Goal: Information Seeking & Learning: Learn about a topic

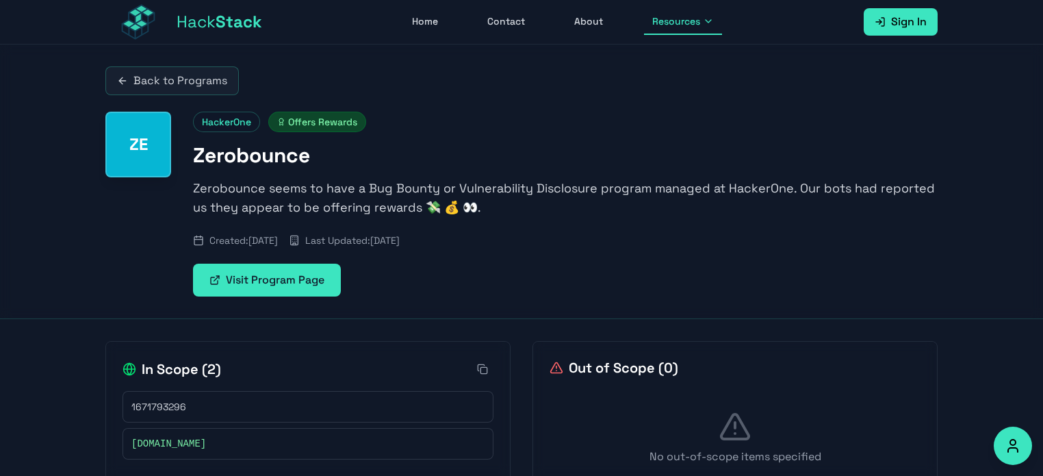
click at [247, 277] on link "Visit Program Page" at bounding box center [267, 280] width 148 height 33
click at [670, 28] on button "Resources" at bounding box center [683, 22] width 78 height 26
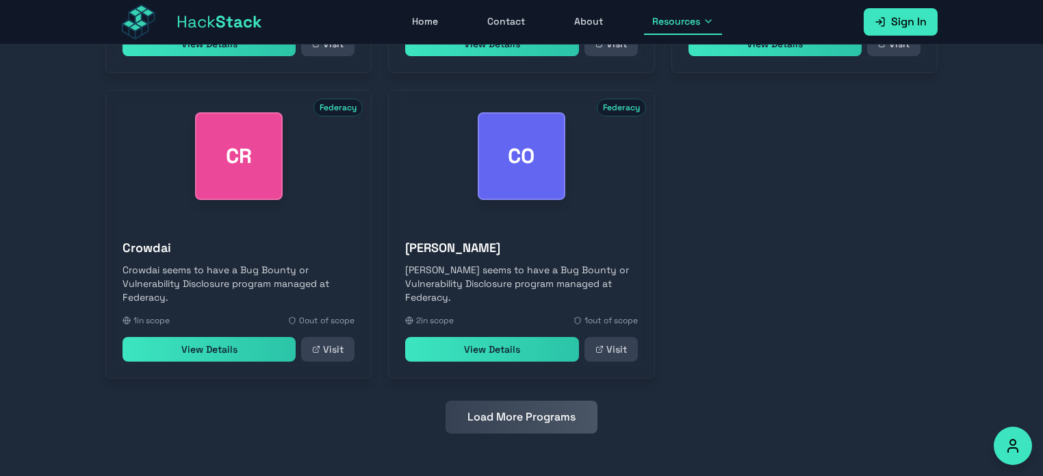
scroll to position [659, 0]
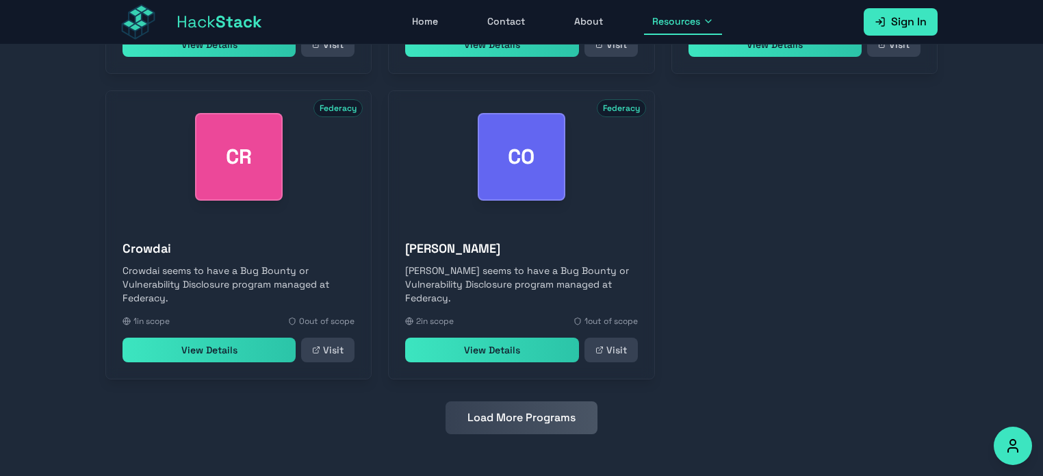
click at [507, 420] on button "Load More Programs" at bounding box center [522, 417] width 152 height 33
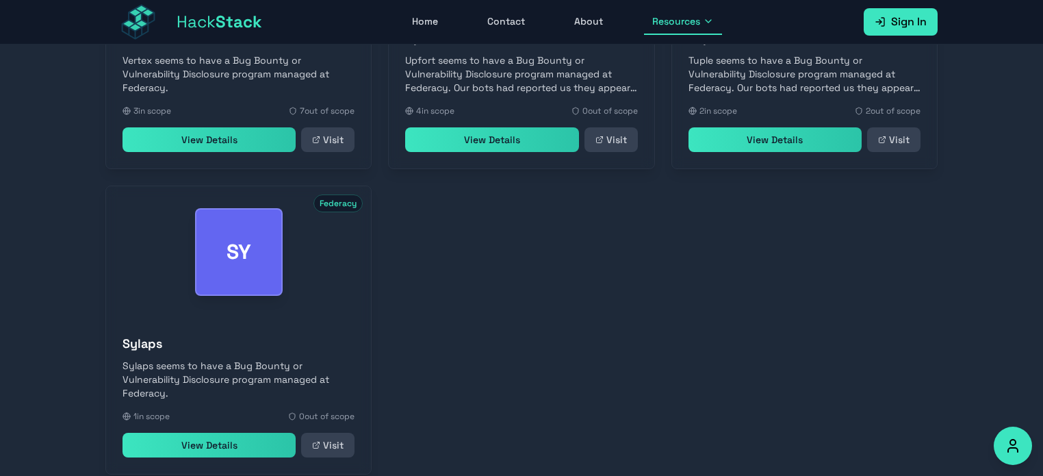
scroll to position [1270, 0]
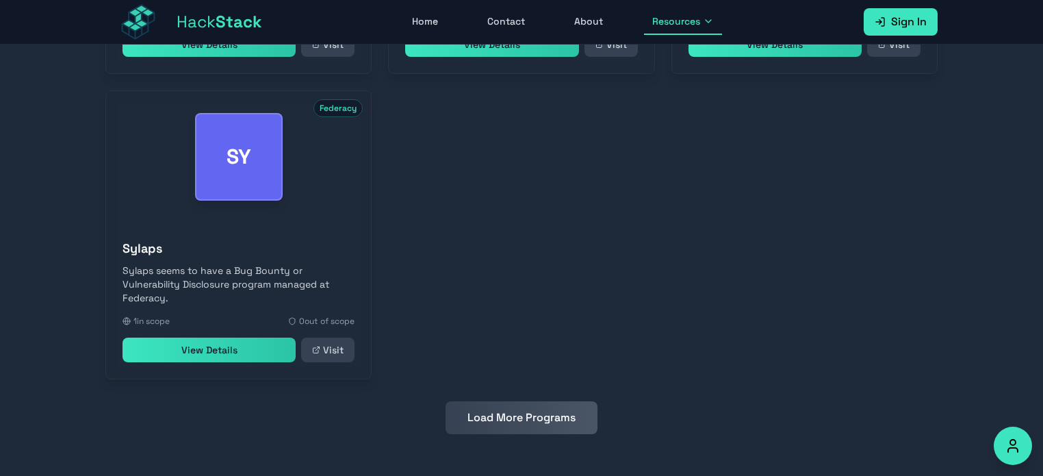
click at [507, 420] on button "Load More Programs" at bounding box center [522, 417] width 152 height 33
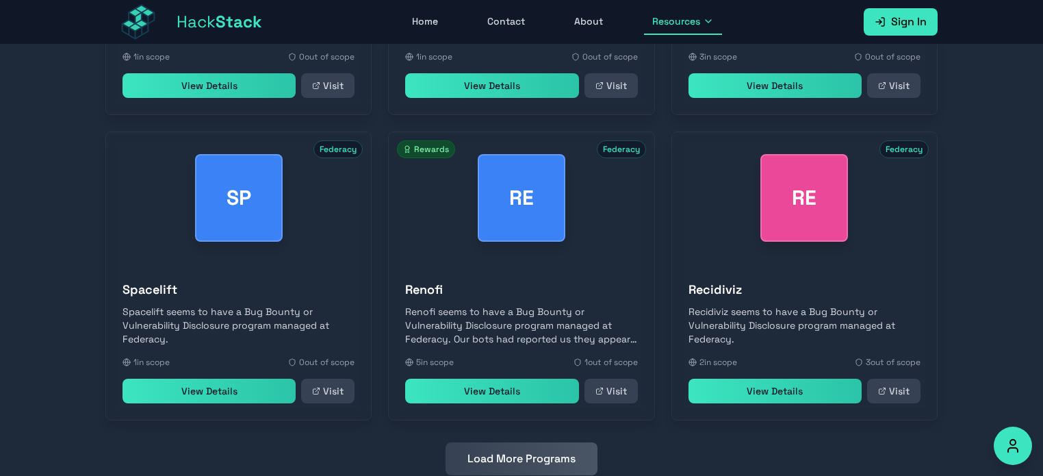
scroll to position [1538, 0]
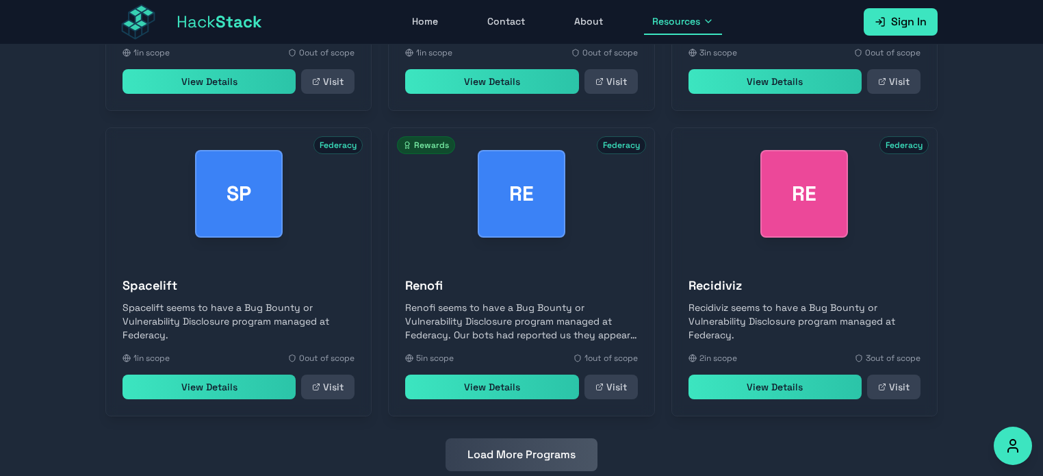
click at [531, 394] on link "View Details" at bounding box center [491, 386] width 173 height 25
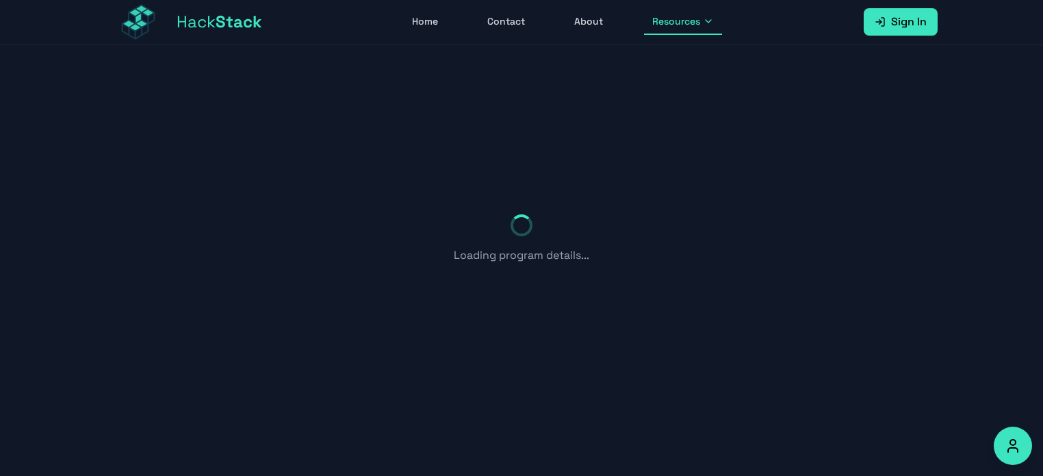
scroll to position [131, 0]
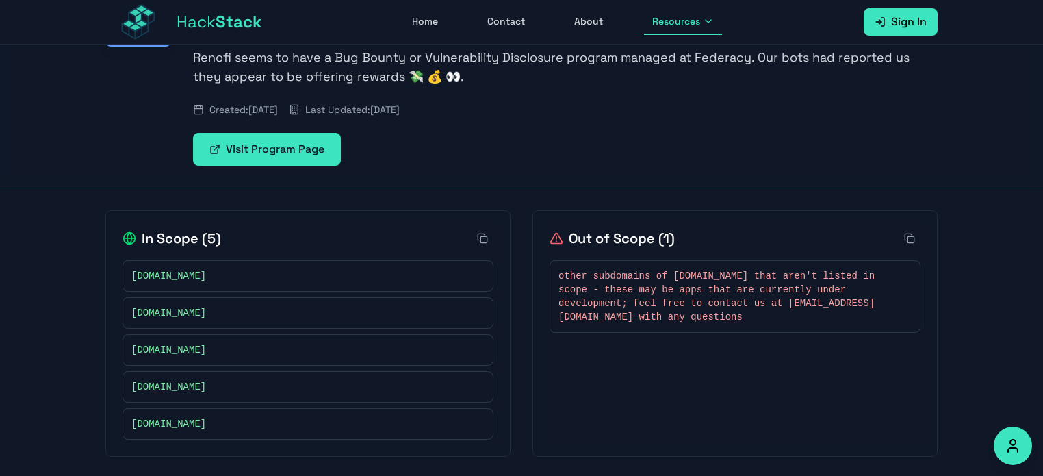
click at [296, 147] on link "Visit Program Page" at bounding box center [267, 149] width 148 height 33
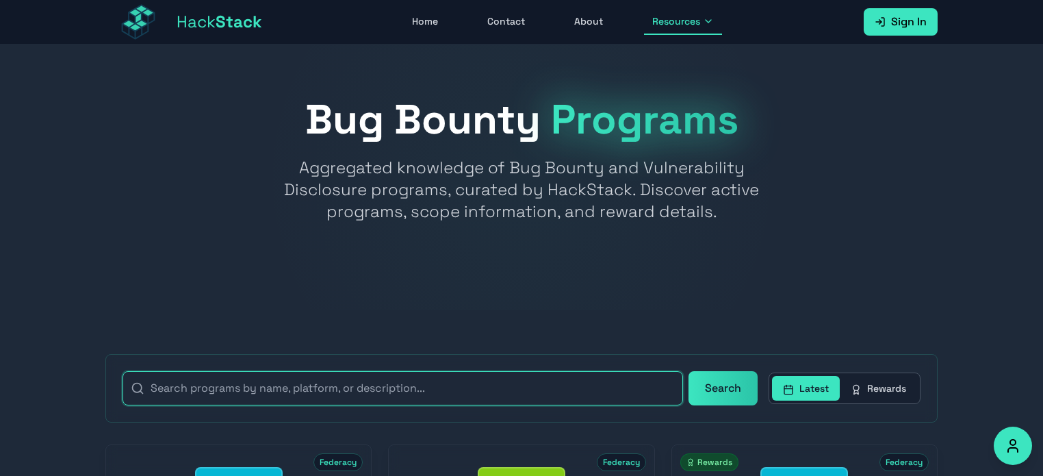
click at [424, 375] on input "text" at bounding box center [403, 388] width 561 height 34
click at [689, 371] on button "Search" at bounding box center [723, 388] width 69 height 34
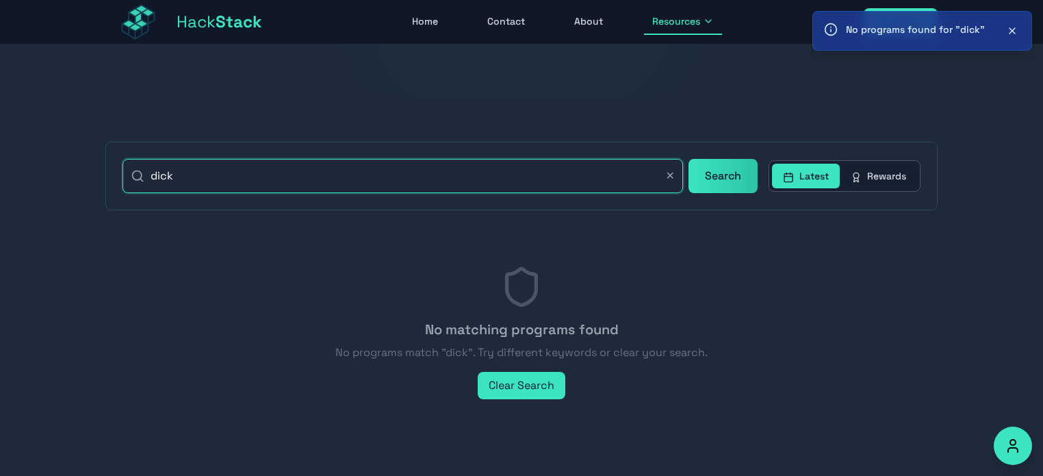
scroll to position [211, 0]
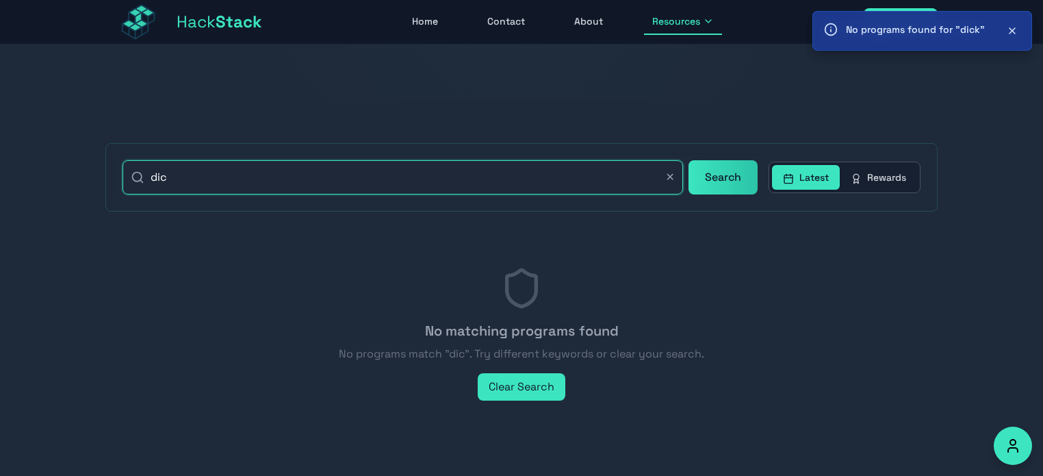
click at [689, 160] on button "Search" at bounding box center [723, 177] width 69 height 34
type input "d"
click at [689, 160] on button "Search" at bounding box center [723, 177] width 69 height 34
type input "d"
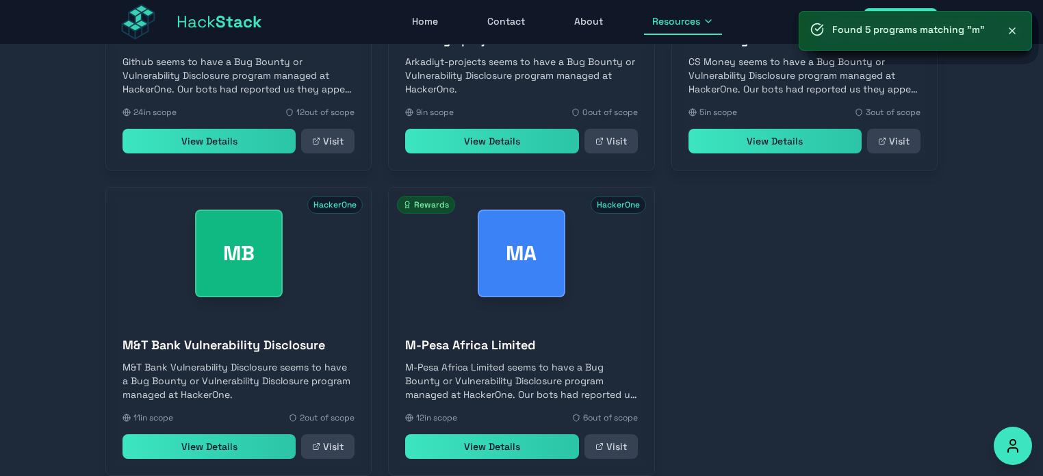
scroll to position [564, 0]
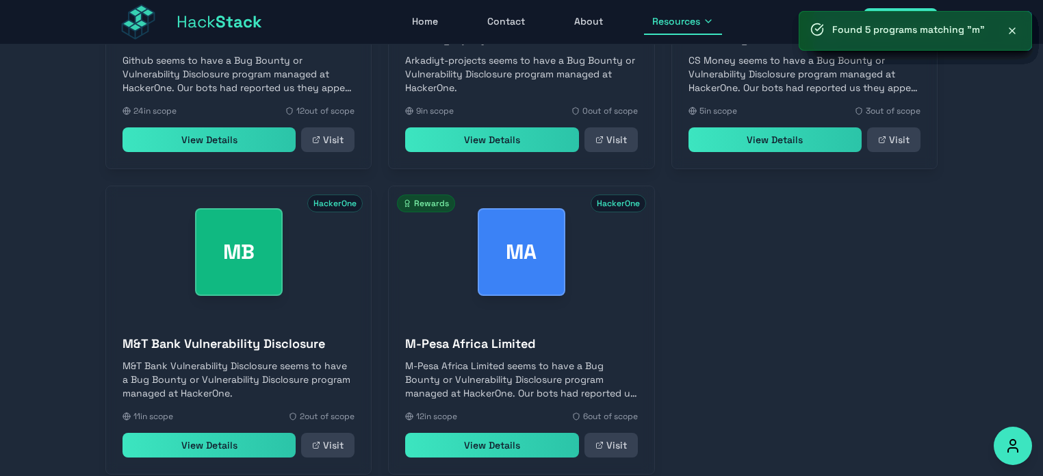
type input "m"
click at [530, 136] on link "View Details" at bounding box center [491, 139] width 173 height 25
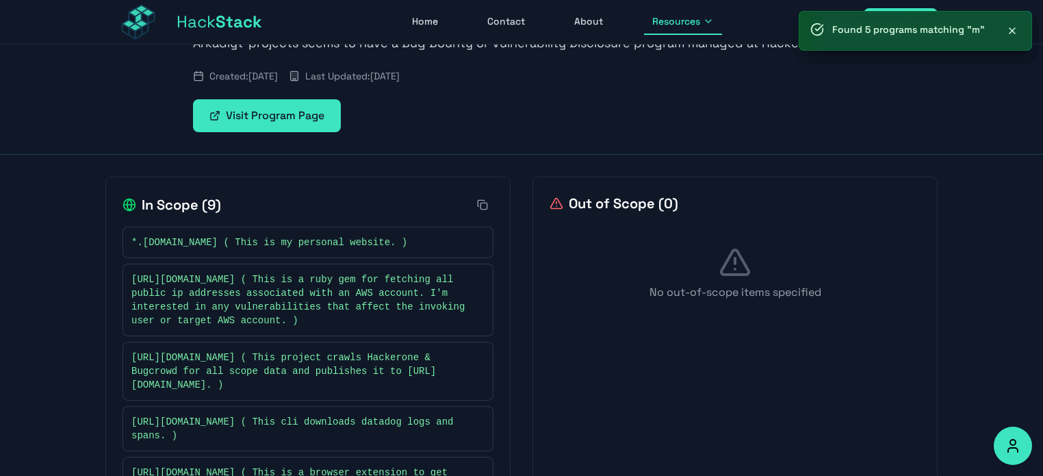
scroll to position [147, 0]
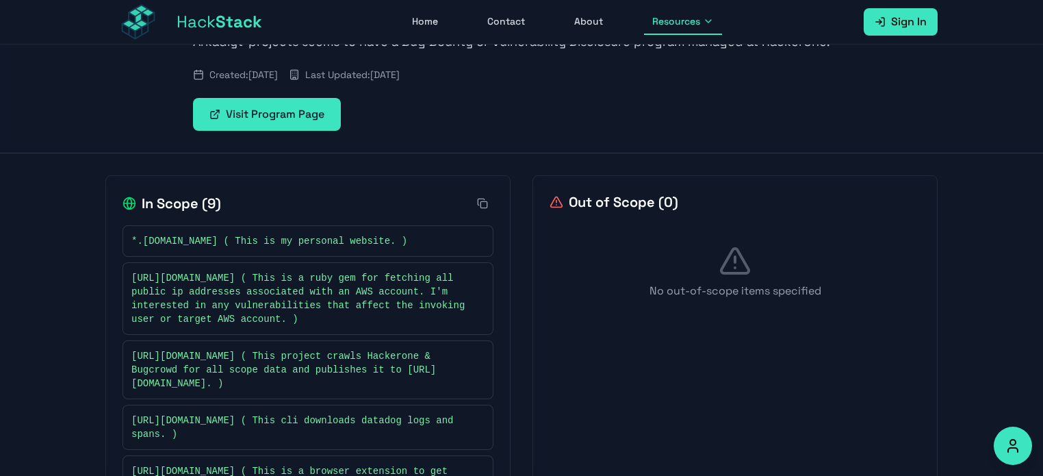
click at [241, 117] on link "Visit Program Page" at bounding box center [267, 114] width 148 height 33
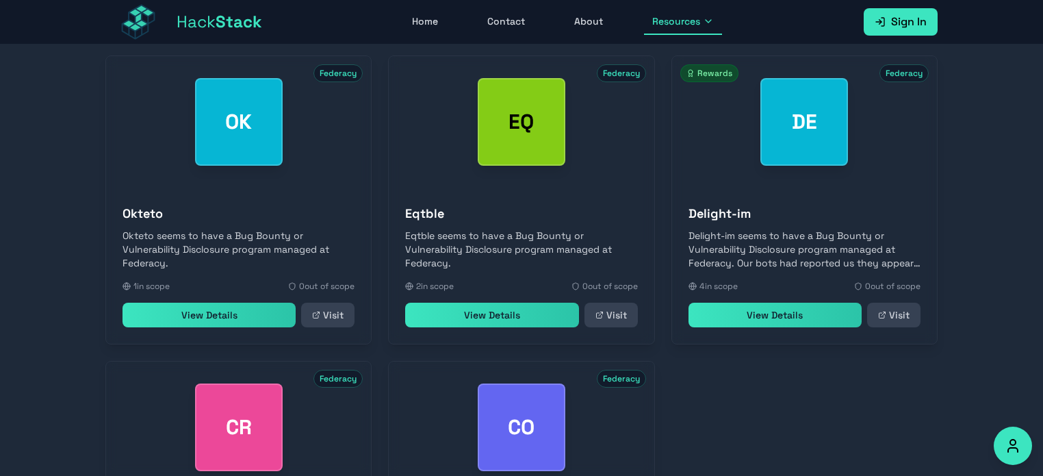
scroll to position [391, 0]
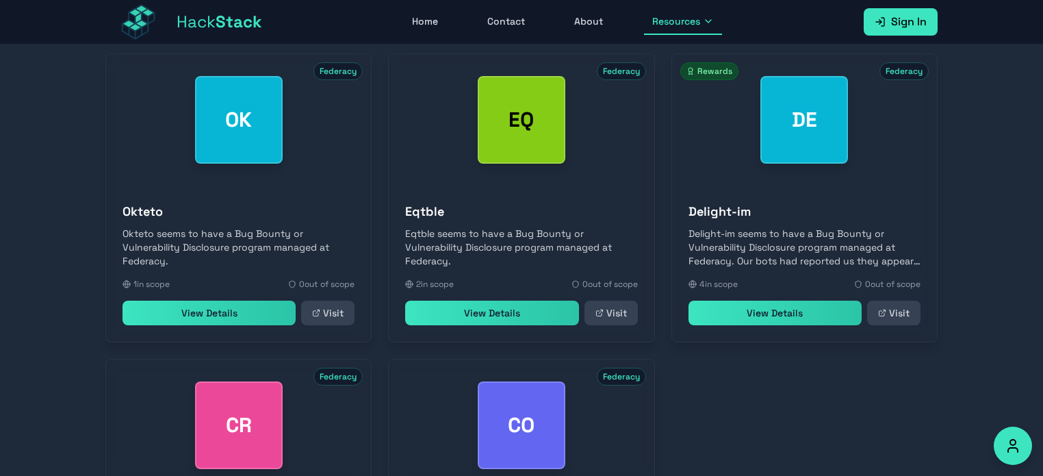
click at [806, 308] on link "View Details" at bounding box center [775, 313] width 173 height 25
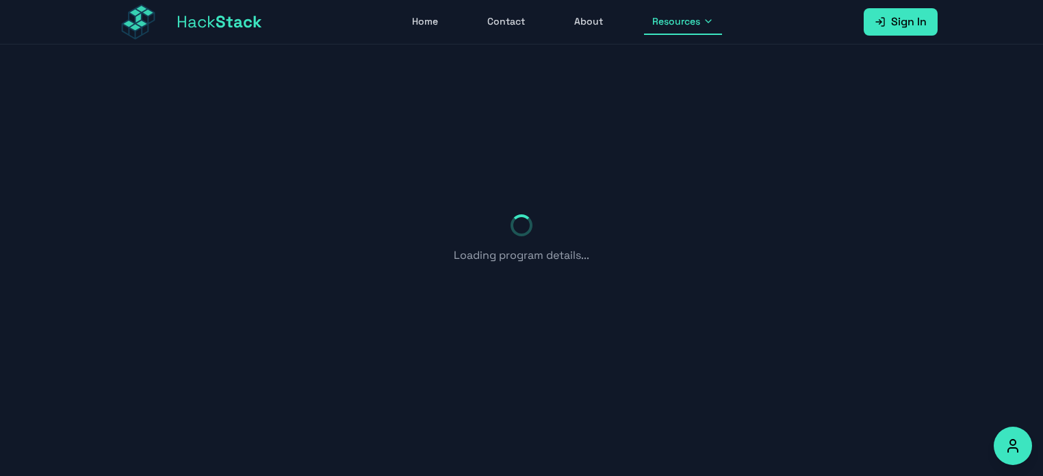
scroll to position [94, 0]
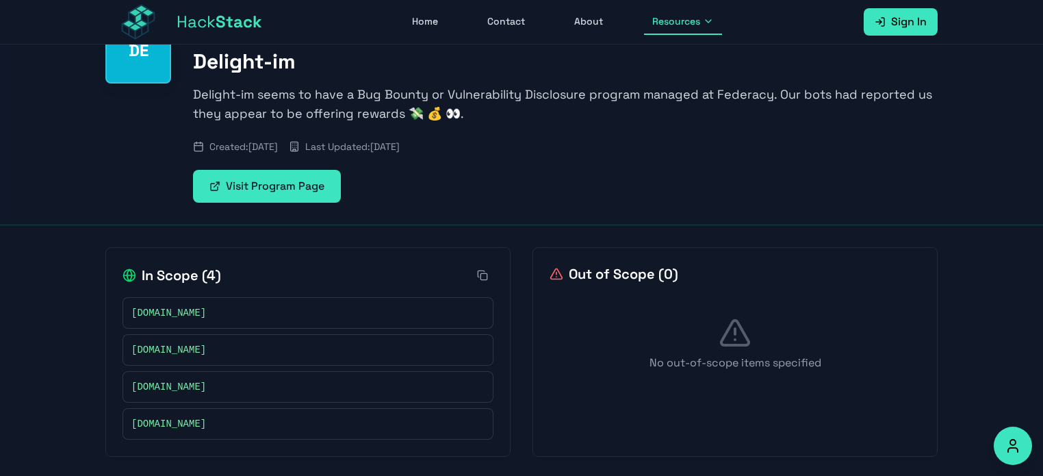
click at [299, 183] on link "Visit Program Page" at bounding box center [267, 186] width 148 height 33
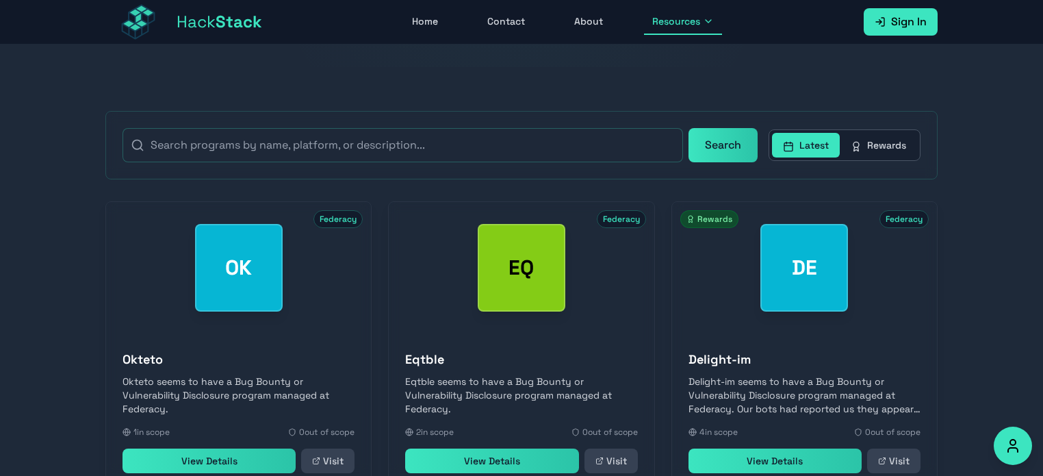
scroll to position [660, 0]
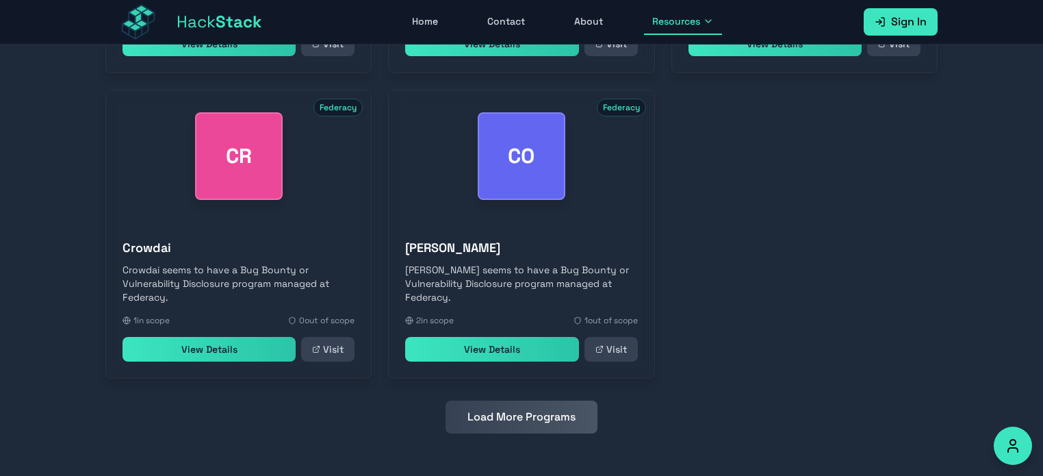
click at [525, 420] on button "Load More Programs" at bounding box center [522, 416] width 152 height 33
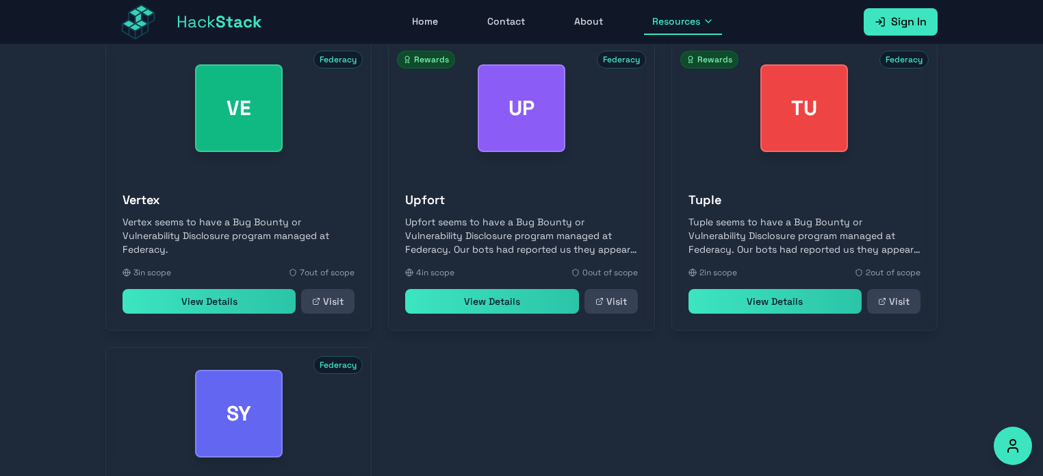
scroll to position [1270, 0]
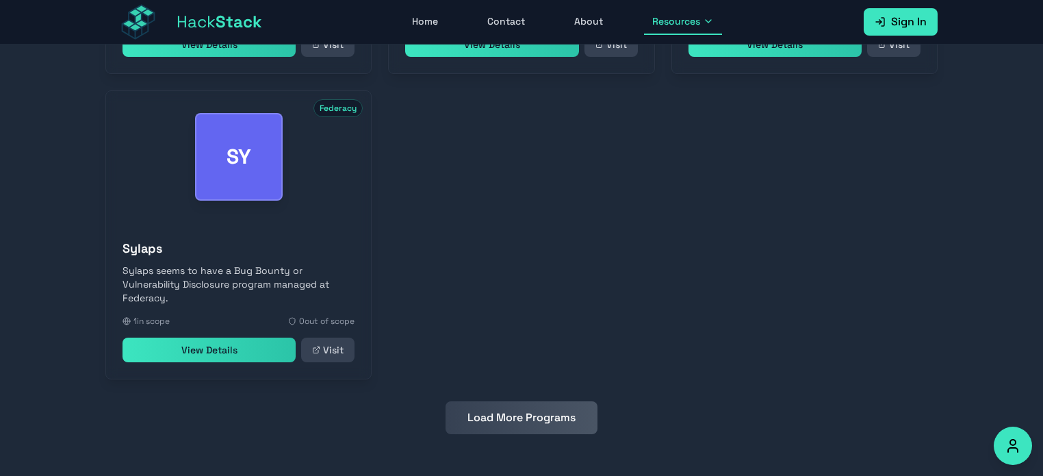
click at [525, 420] on button "Load More Programs" at bounding box center [522, 417] width 152 height 33
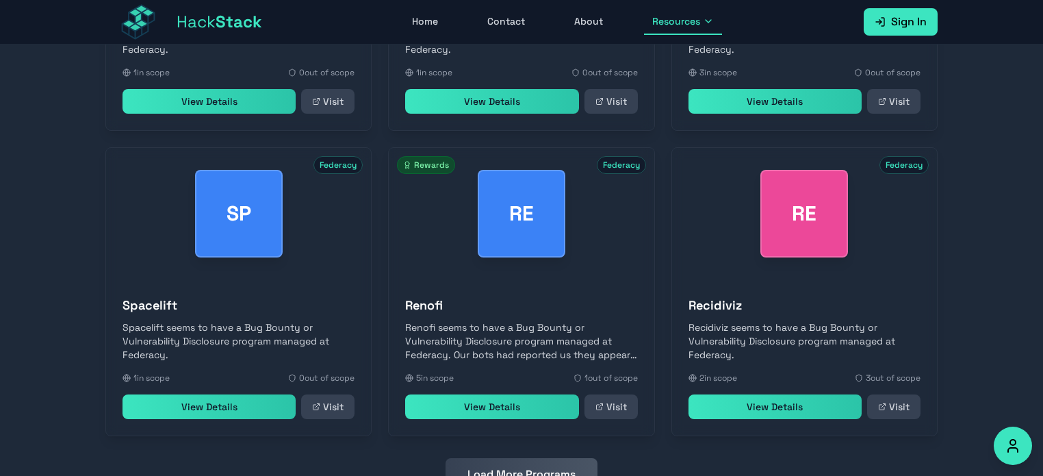
scroll to position [1575, 0]
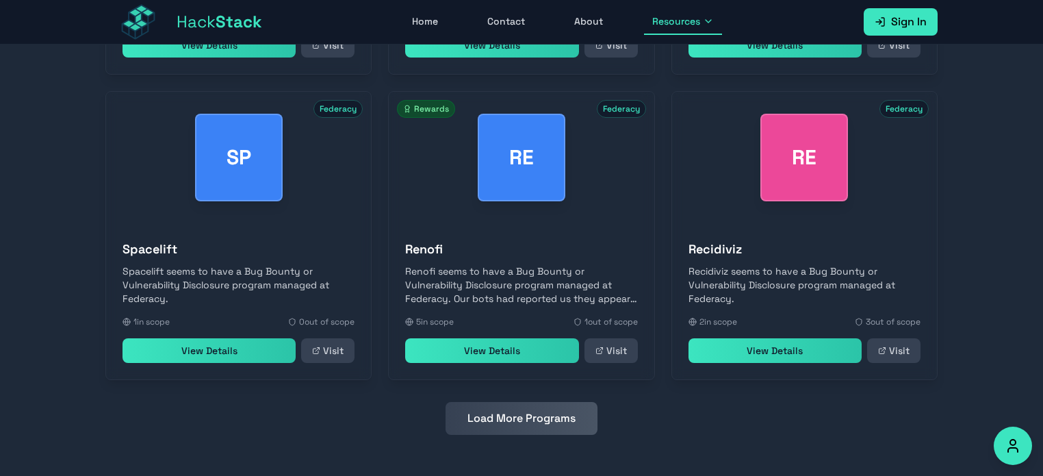
click at [520, 416] on button "Load More Programs" at bounding box center [522, 418] width 152 height 33
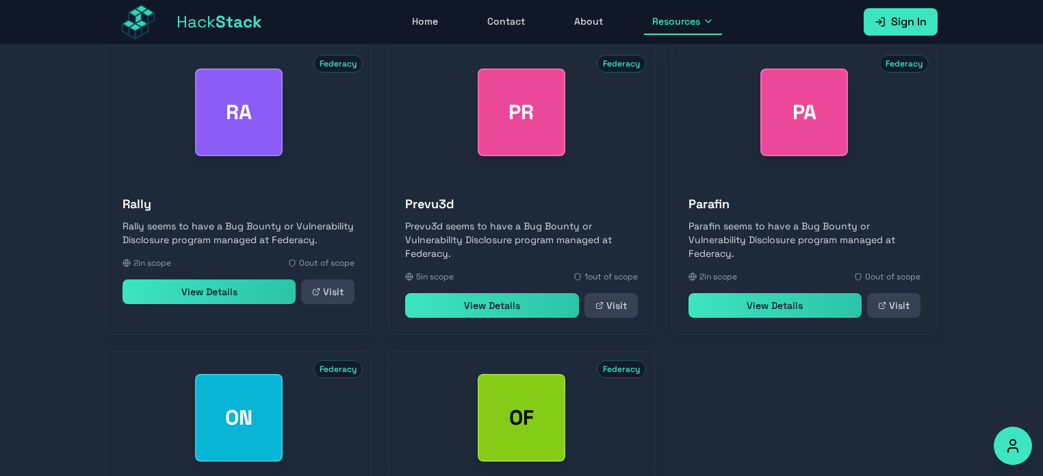
scroll to position [1925, 0]
click at [489, 306] on link "View Details" at bounding box center [491, 305] width 173 height 25
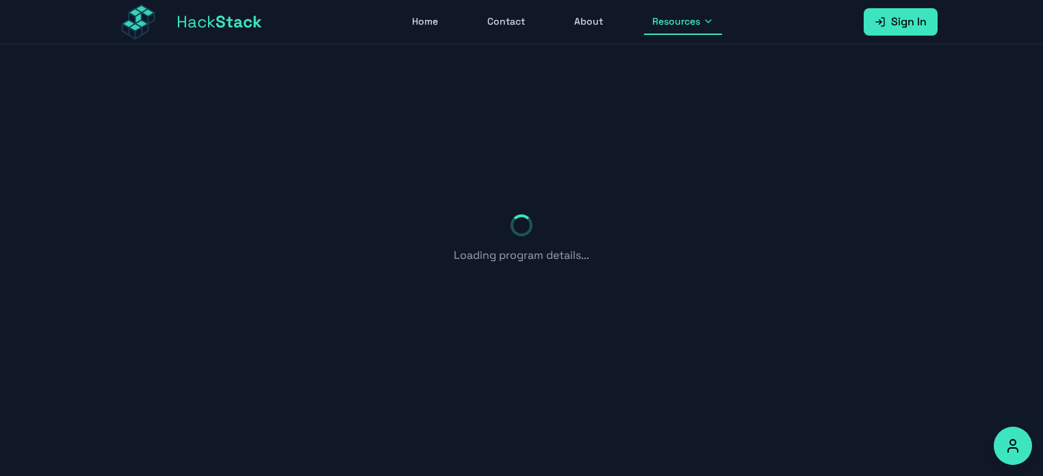
scroll to position [112, 0]
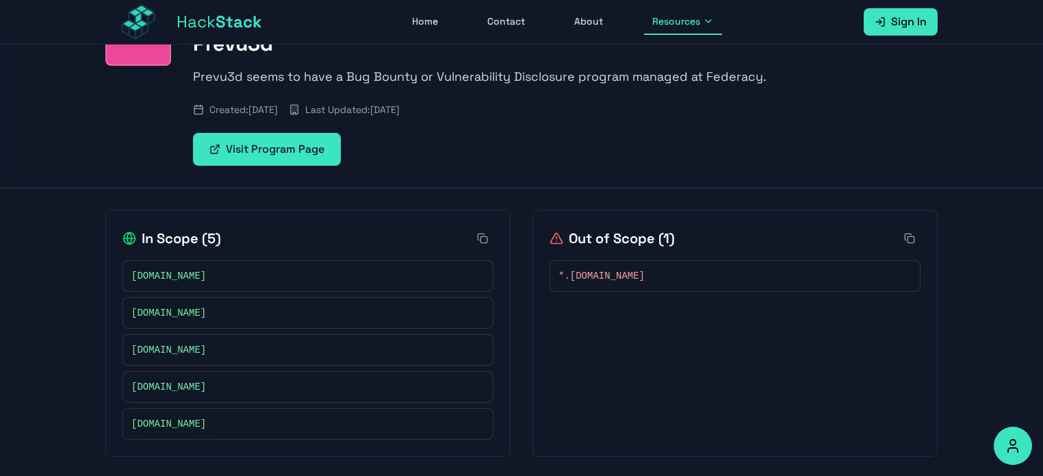
click at [305, 158] on link "Visit Program Page" at bounding box center [267, 149] width 148 height 33
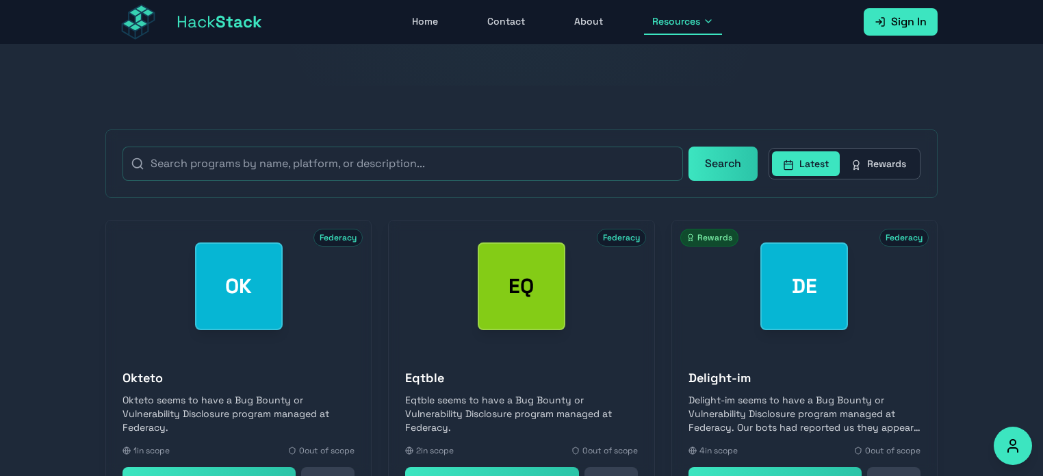
scroll to position [196, 0]
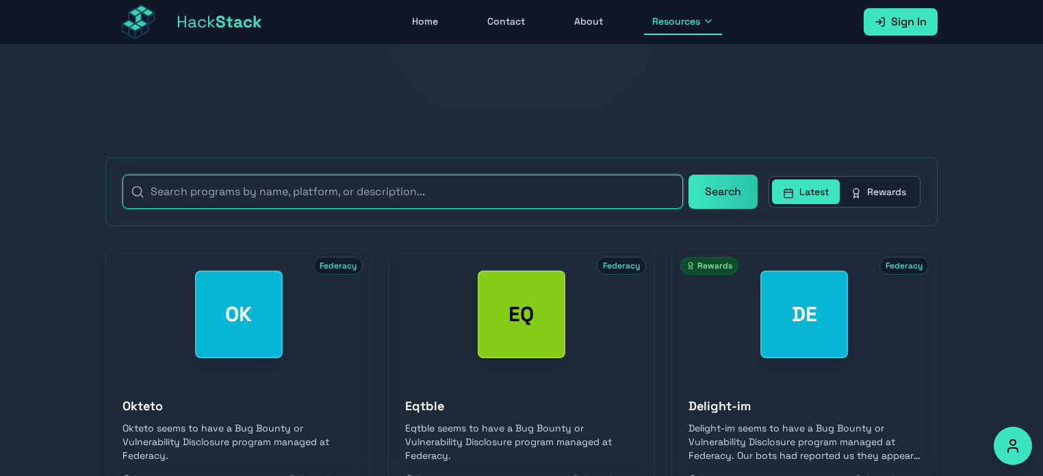
click at [457, 181] on input "text" at bounding box center [403, 192] width 561 height 34
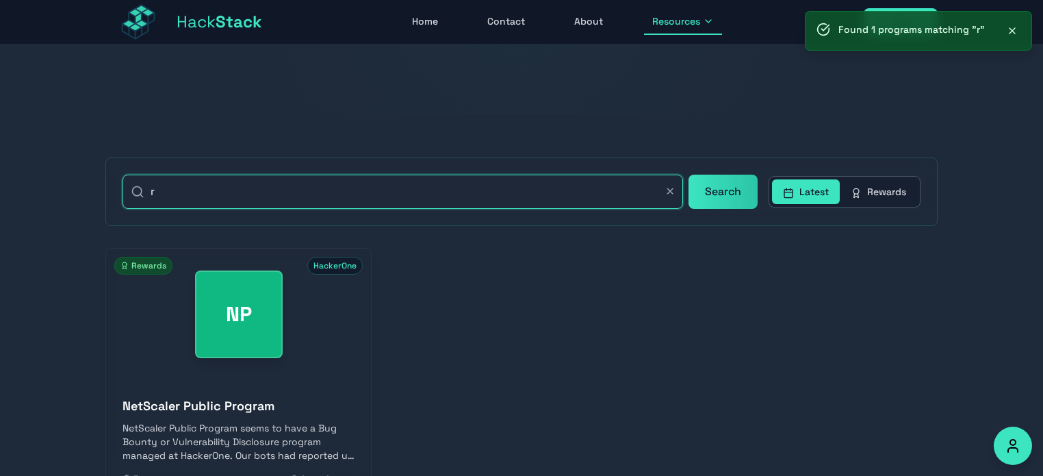
scroll to position [322, 0]
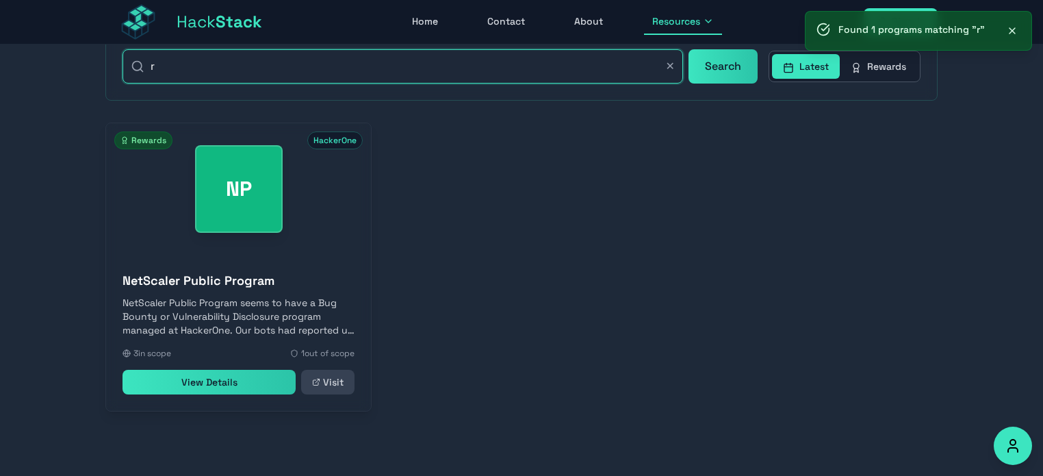
type input "r"
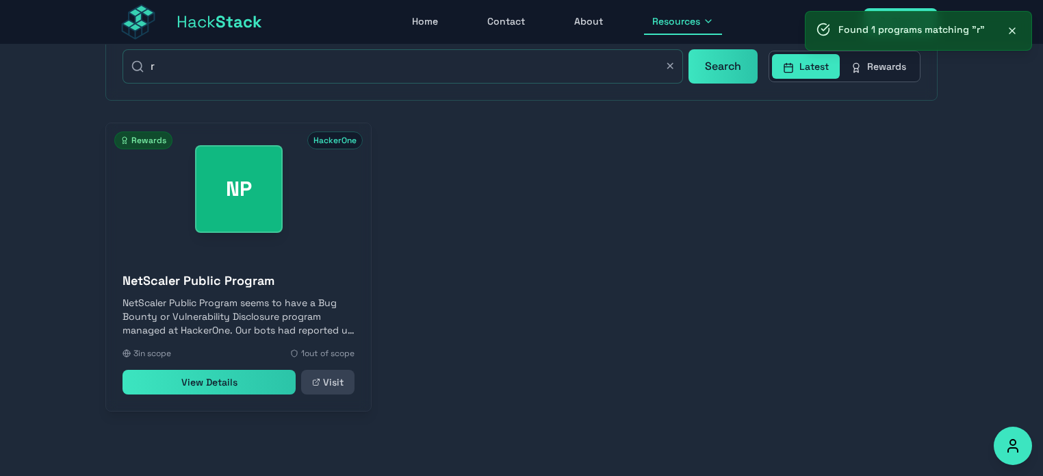
click at [233, 389] on link "View Details" at bounding box center [209, 382] width 173 height 25
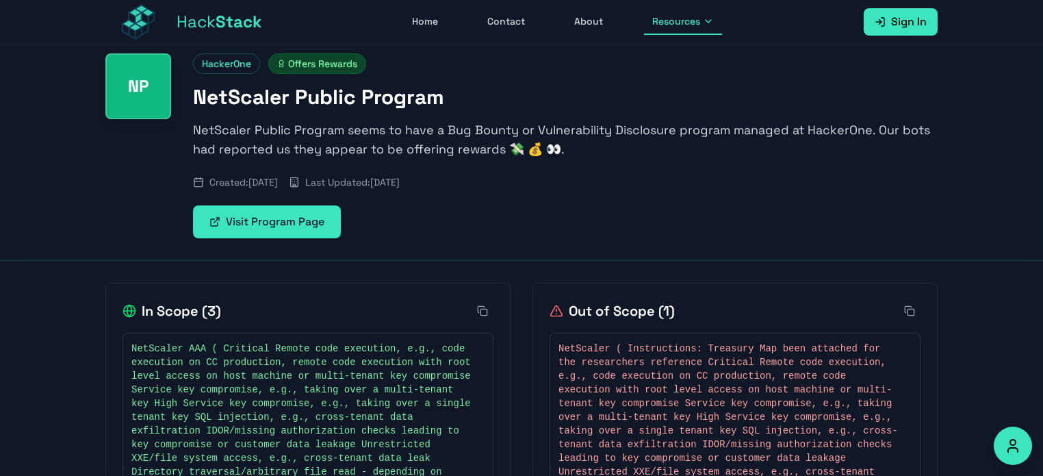
scroll to position [42, 0]
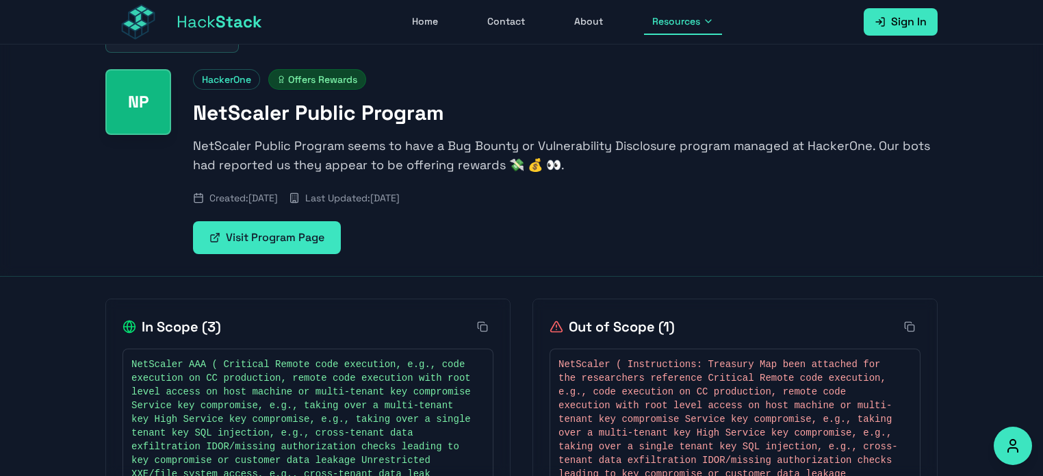
scroll to position [126, 0]
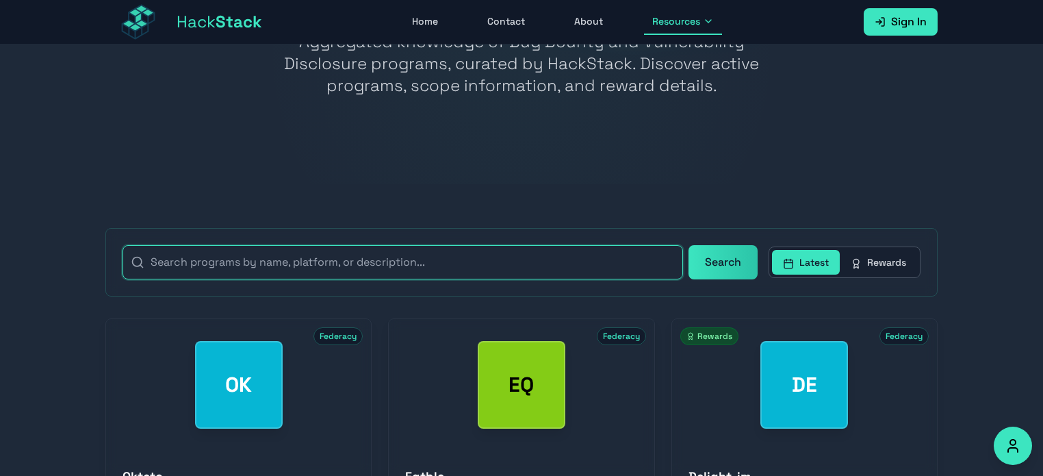
click at [266, 264] on input "text" at bounding box center [403, 262] width 561 height 34
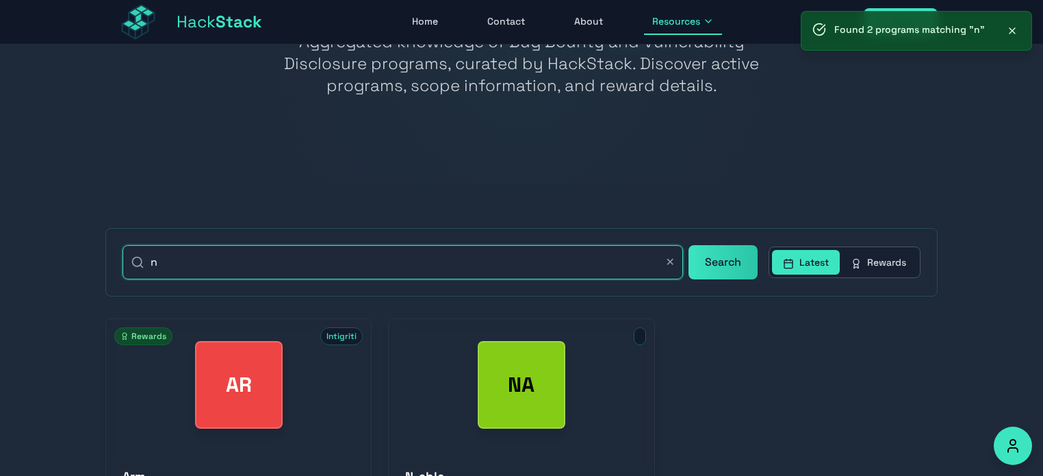
scroll to position [322, 0]
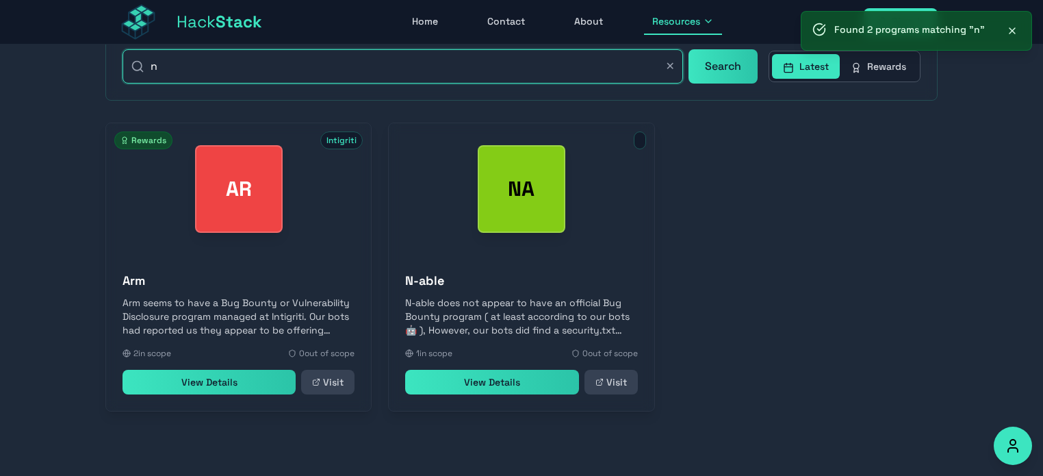
type input "n"
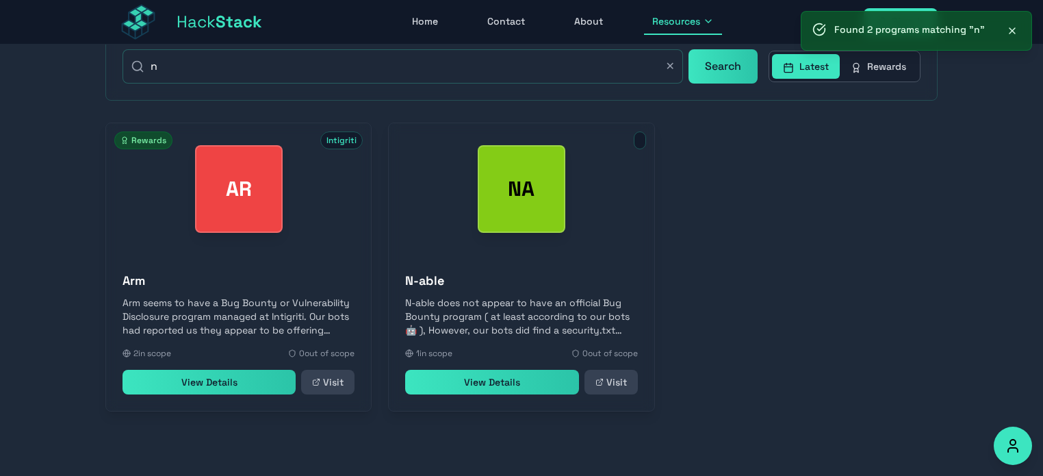
click at [219, 387] on link "View Details" at bounding box center [209, 382] width 173 height 25
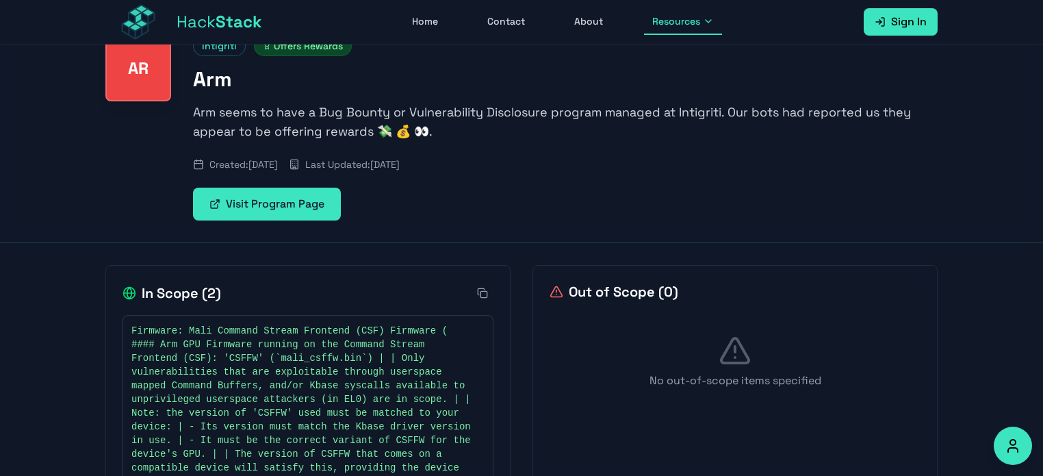
scroll to position [28, 0]
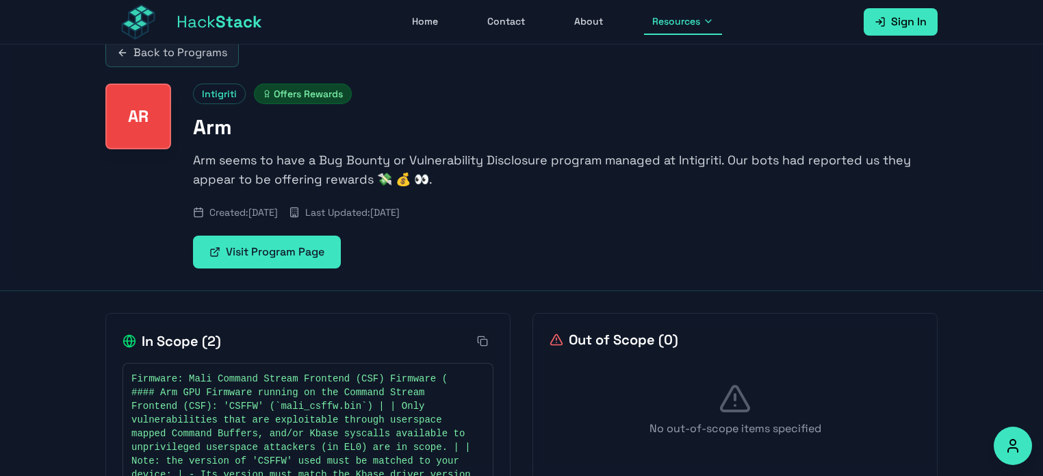
scroll to position [126, 0]
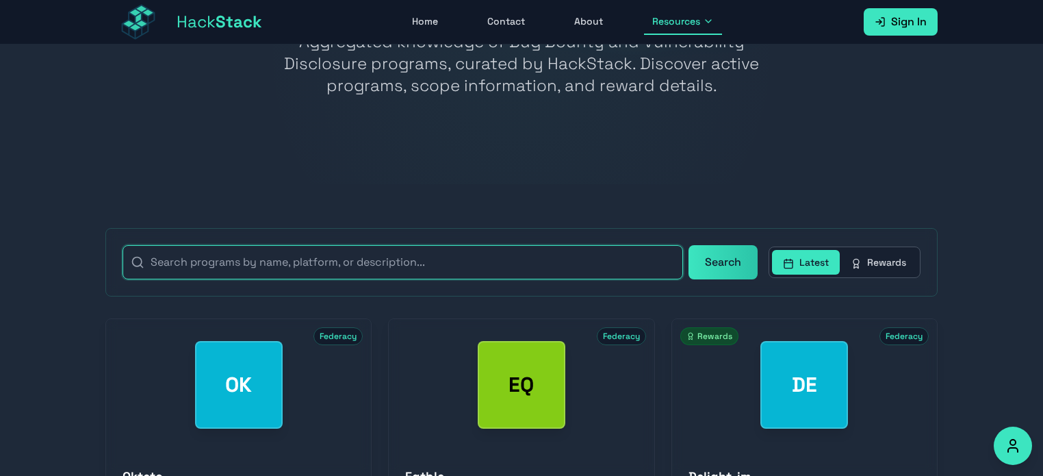
click at [271, 251] on input "text" at bounding box center [403, 262] width 561 height 34
type input "a"
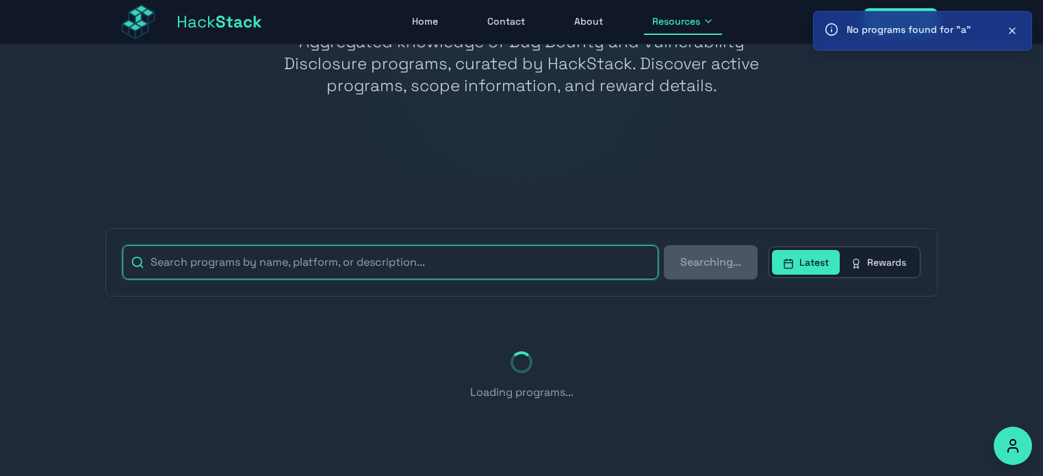
type input "j"
type input "l"
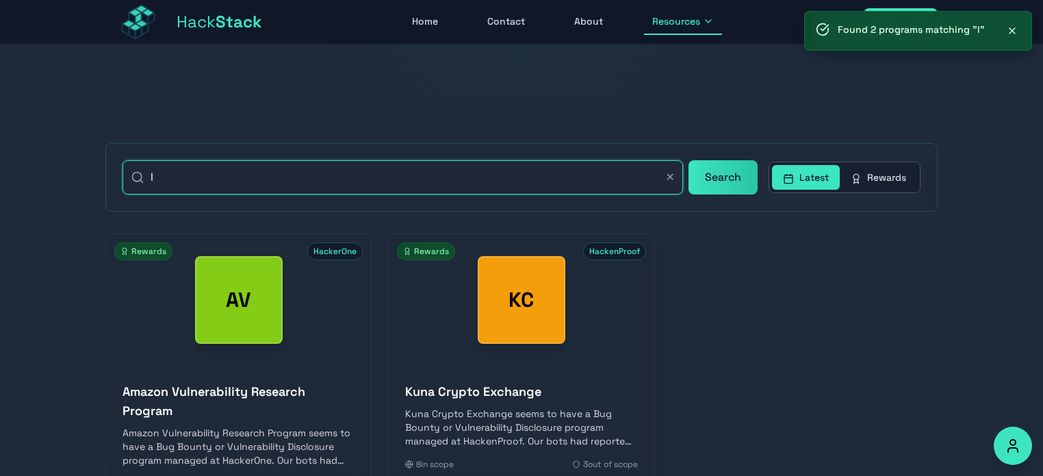
scroll to position [341, 0]
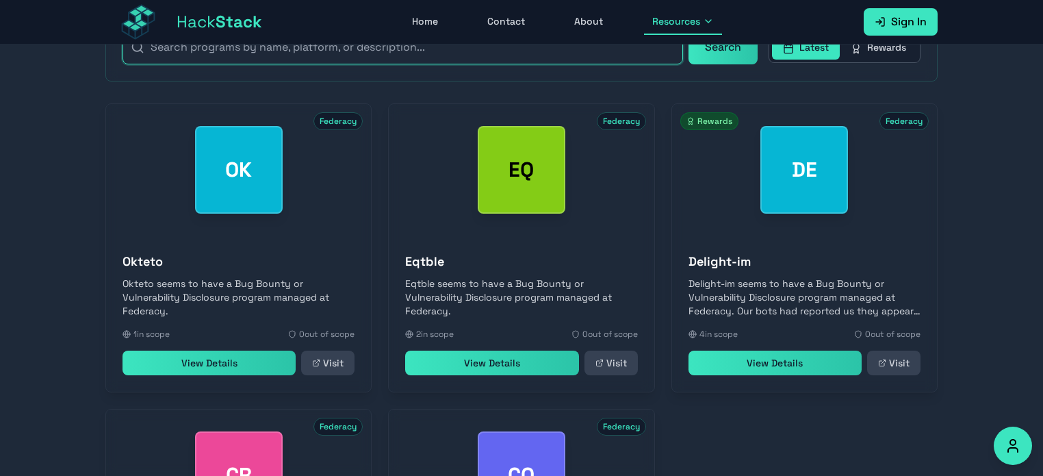
type input "m"
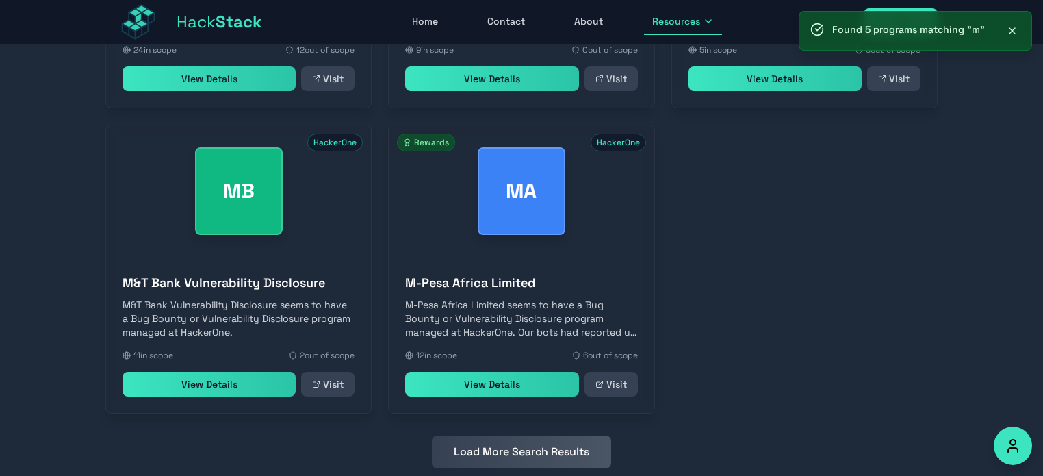
scroll to position [626, 0]
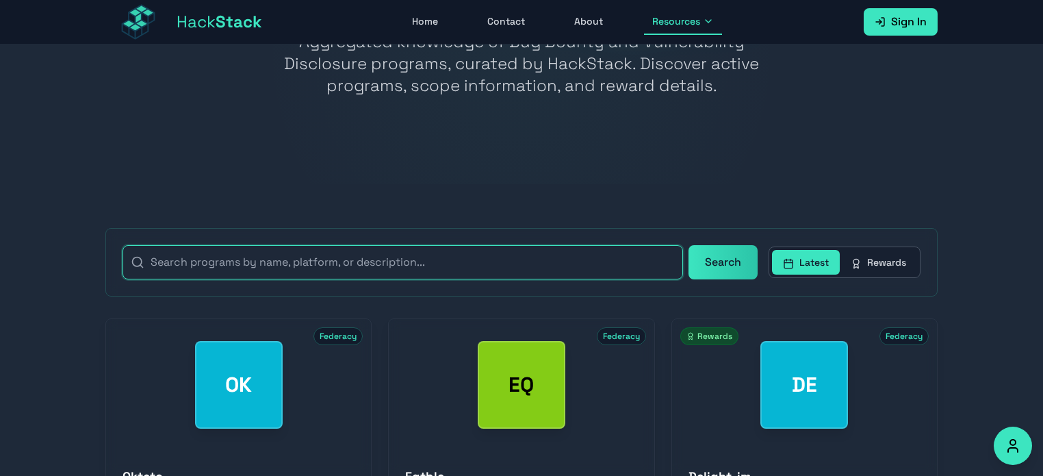
type input "n"
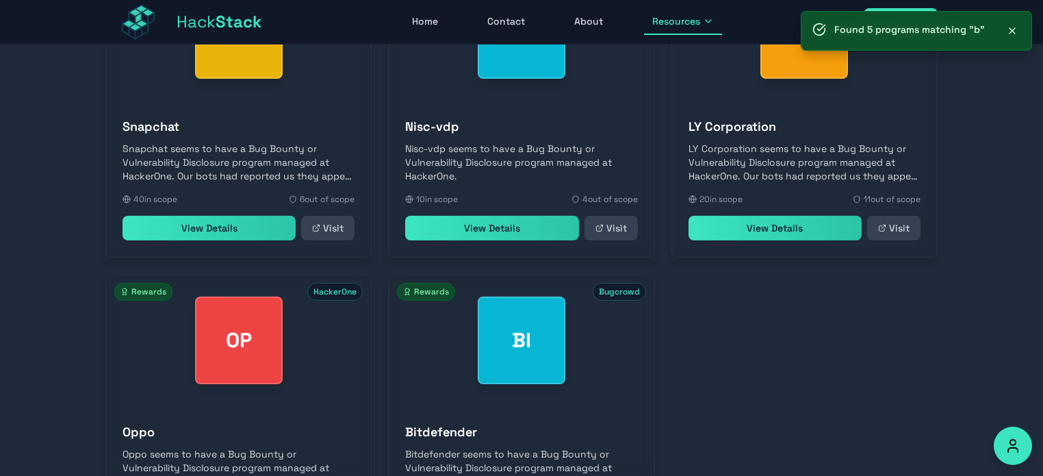
scroll to position [476, 0]
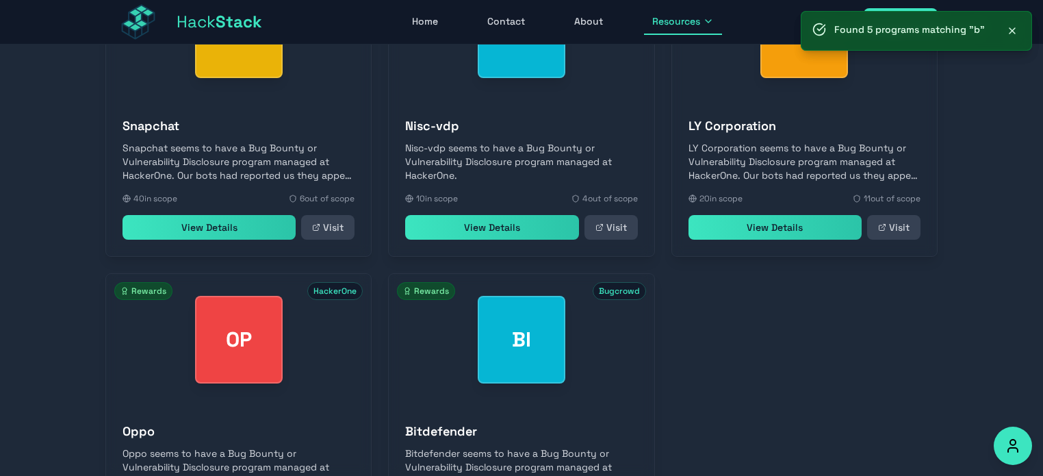
type input "b"
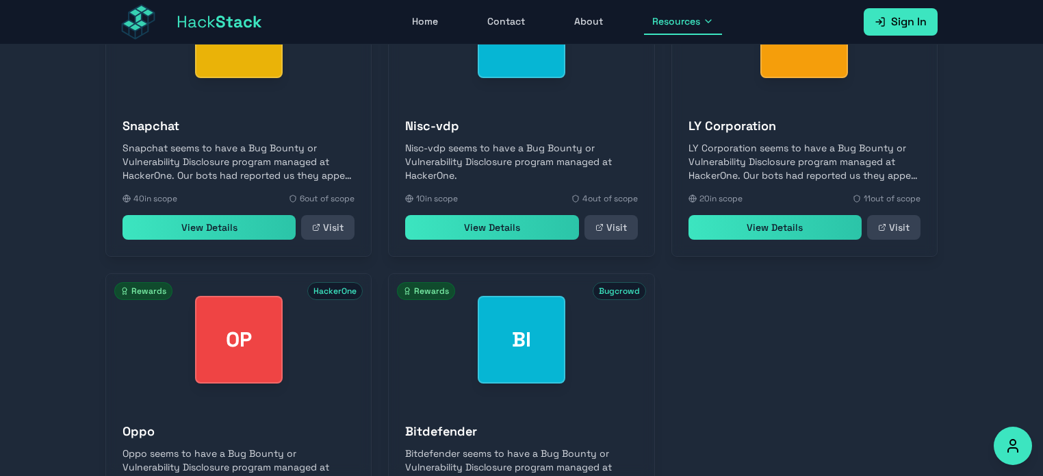
click at [778, 219] on link "View Details" at bounding box center [775, 227] width 173 height 25
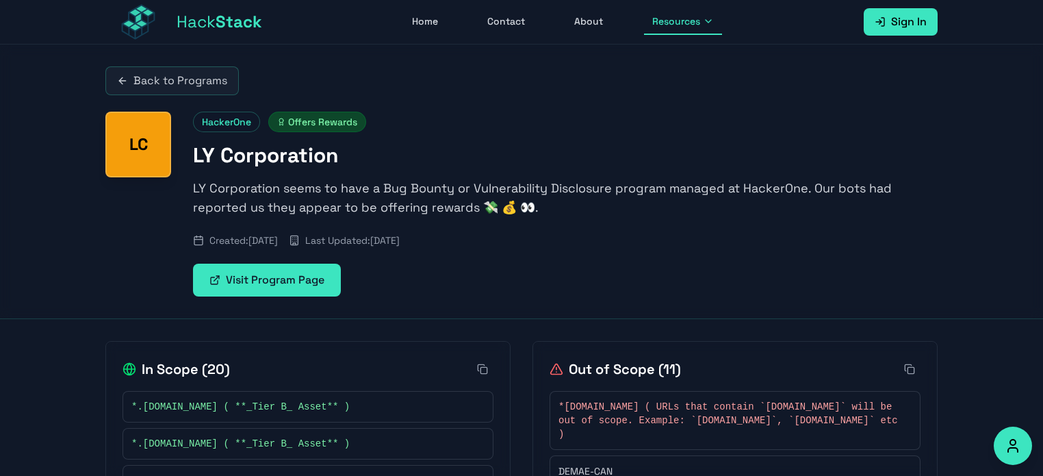
click at [291, 279] on link "Visit Program Page" at bounding box center [267, 280] width 148 height 33
